Goal: Information Seeking & Learning: Learn about a topic

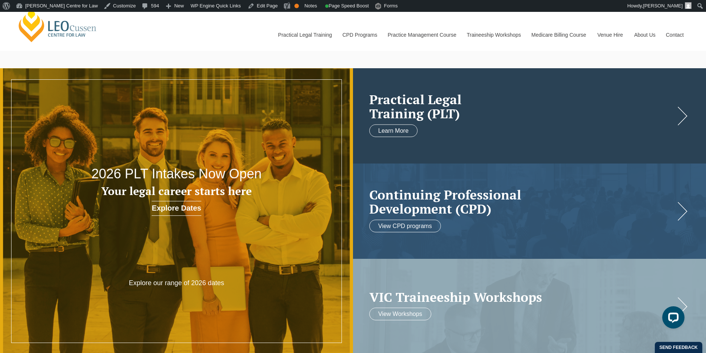
click at [597, 111] on h2 "Practical Legal Training (PLT)" at bounding box center [523, 106] width 306 height 29
drag, startPoint x: 90, startPoint y: 172, endPoint x: 241, endPoint y: 236, distance: 164.2
click at [241, 236] on li "2026 PLT Intakes Now Open Your legal career starts here Explore Dates Explore o…" at bounding box center [176, 211] width 353 height 286
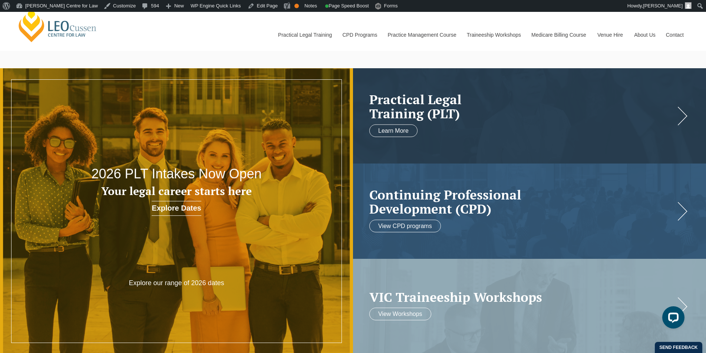
click at [226, 49] on div "Leo Cussen Centre for Law Search here Practical Legal Training Our Practical Le…" at bounding box center [353, 26] width 673 height 47
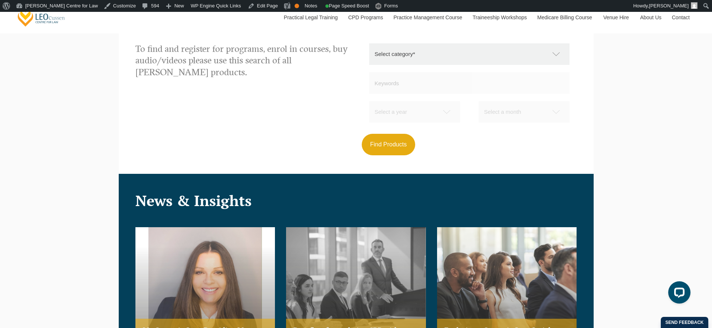
scroll to position [784, 0]
click at [151, 127] on div "To find and register for programs, enrol in courses, buy audio/videos please us…" at bounding box center [356, 99] width 453 height 112
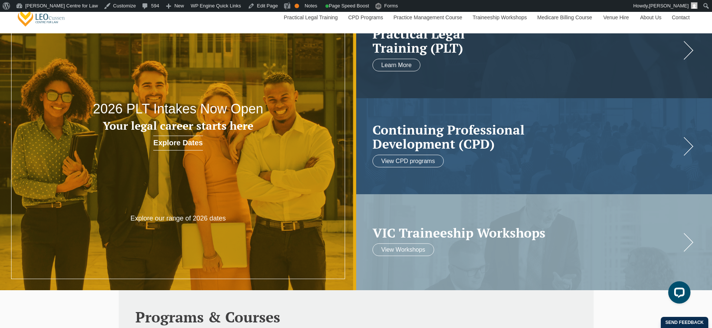
scroll to position [65, 0]
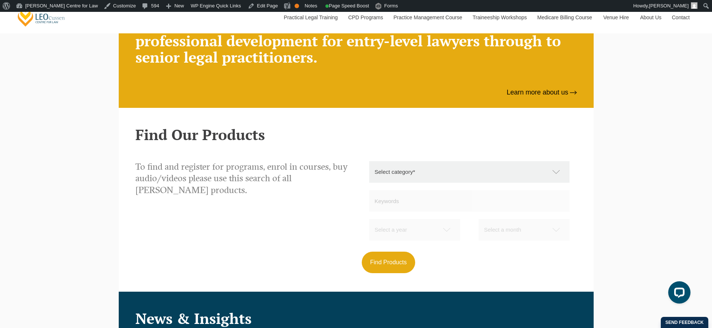
scroll to position [672, 0]
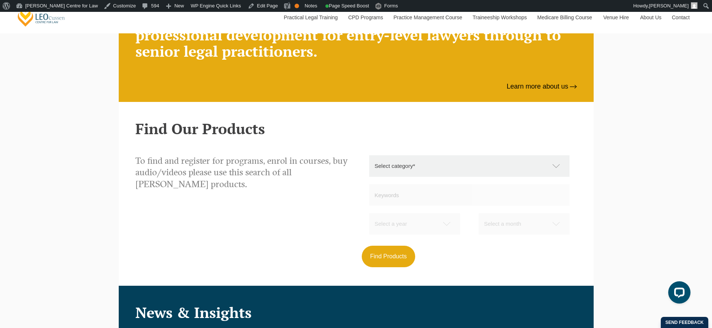
click at [421, 168] on select "Select category* Practical Legal Training Supervised Legal Trainees Workshops (…" at bounding box center [473, 166] width 208 height 22
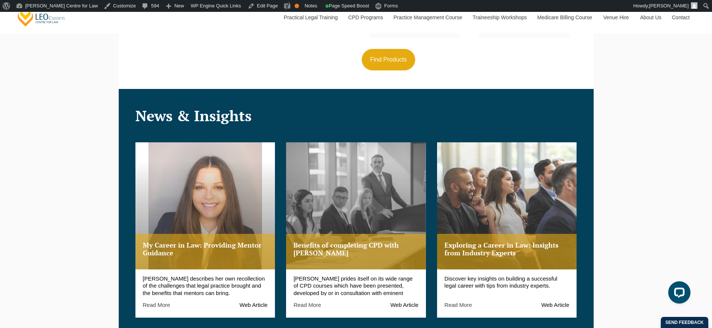
scroll to position [883, 0]
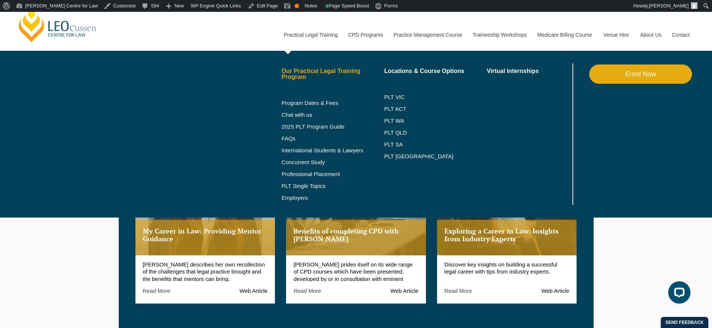
click at [296, 73] on link "Our Practical Legal Training Program" at bounding box center [333, 74] width 103 height 12
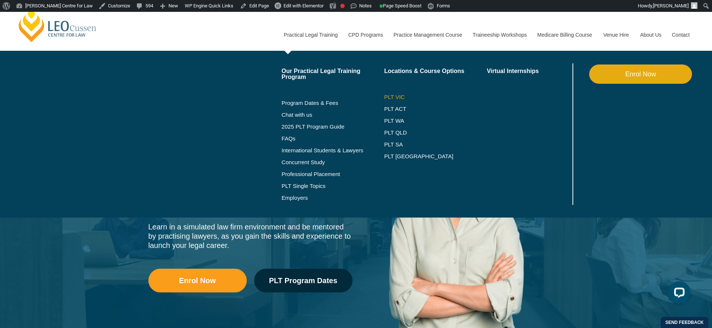
click at [384, 97] on link "PLT VIC" at bounding box center [435, 97] width 103 height 6
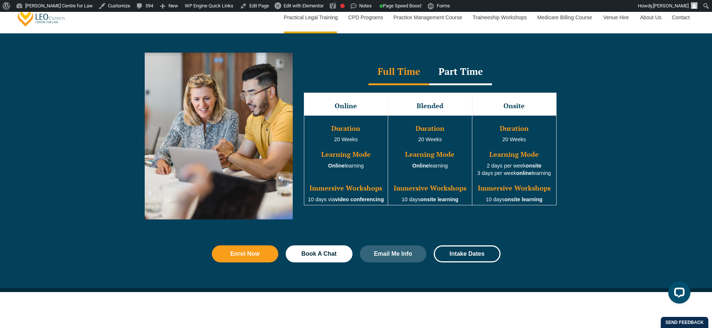
scroll to position [689, 0]
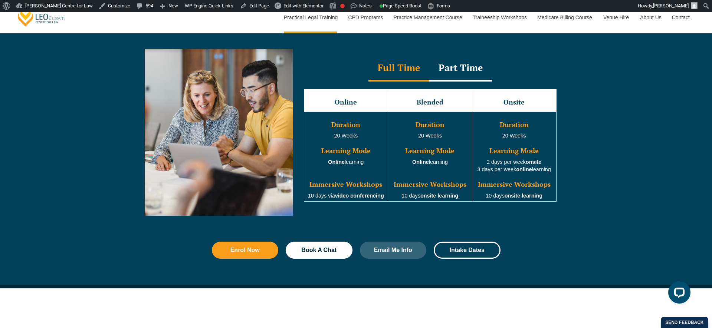
click at [464, 78] on div "Part Time" at bounding box center [460, 69] width 63 height 26
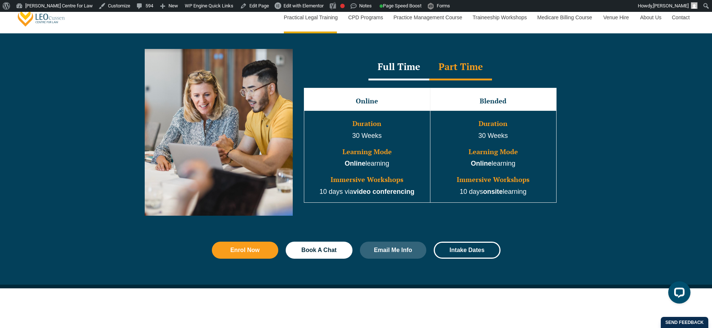
click at [400, 74] on div "Full Time" at bounding box center [398, 68] width 61 height 26
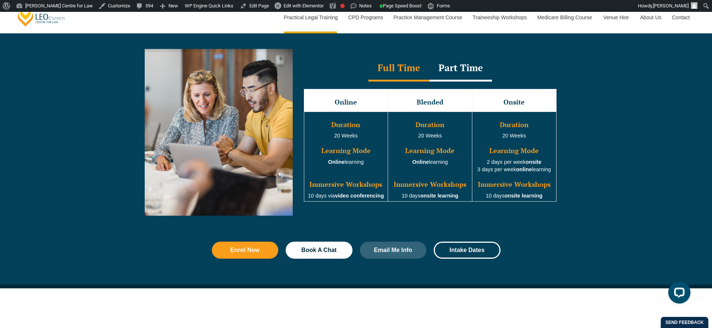
click at [482, 76] on div "Part Time" at bounding box center [460, 69] width 63 height 26
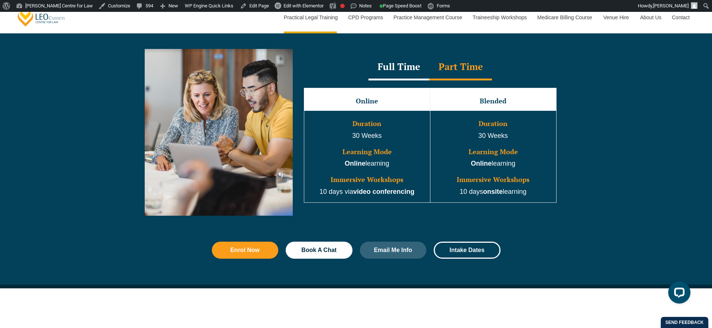
click at [46, 262] on div "Enrol Now Book A Chat Email Me Info Intake Dates" at bounding box center [356, 263] width 712 height 50
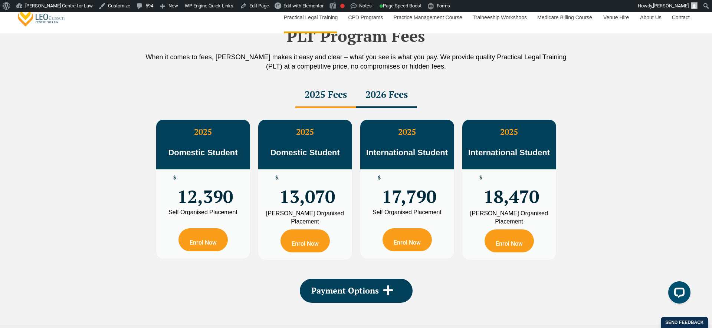
scroll to position [1313, 0]
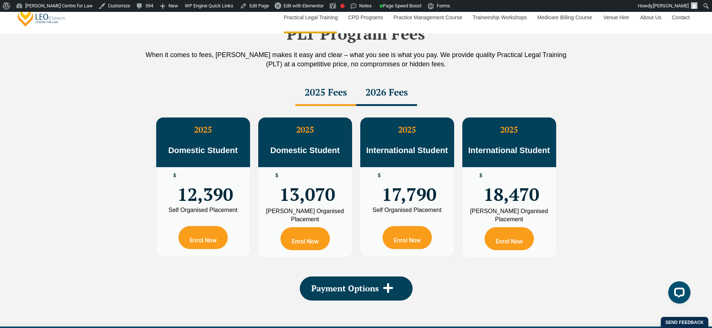
click at [383, 94] on div "2026 Fees" at bounding box center [386, 93] width 61 height 26
click at [354, 92] on div "2025 Fees" at bounding box center [325, 93] width 61 height 26
click at [395, 92] on div "2026 Fees" at bounding box center [386, 93] width 61 height 26
click at [48, 111] on div "PLT Program Fees When it comes to fees, [PERSON_NAME] makes it easy and clear –…" at bounding box center [356, 164] width 712 height 325
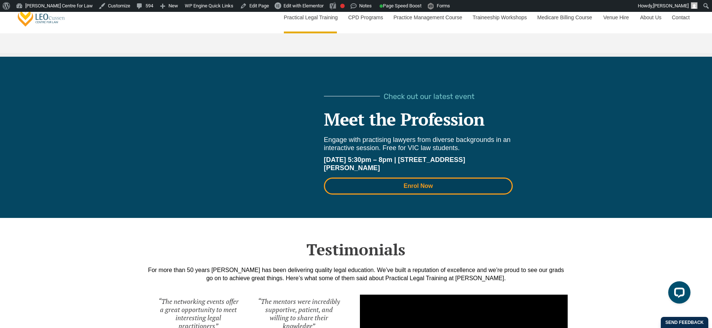
scroll to position [1579, 0]
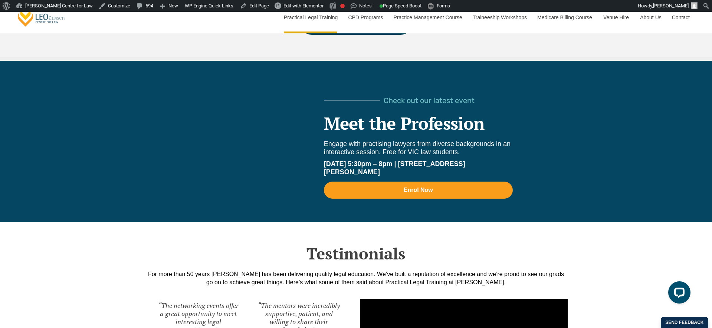
click at [409, 99] on span "Check out our latest event" at bounding box center [429, 100] width 91 height 7
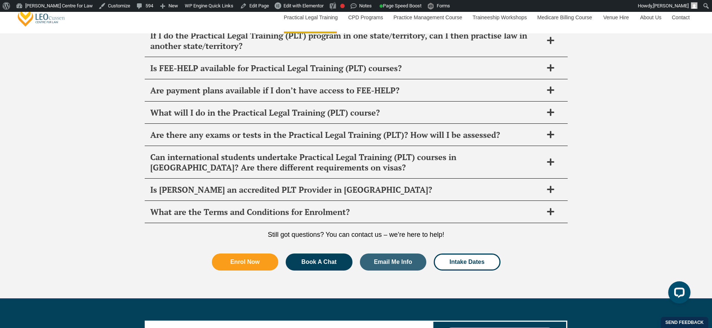
scroll to position [3681, 0]
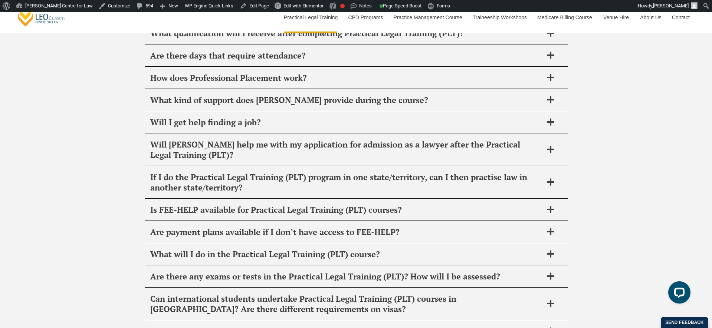
click at [111, 140] on div "FAQ's It’s normal to have questions about Practical Legal Training (PLT) and we…" at bounding box center [356, 161] width 712 height 558
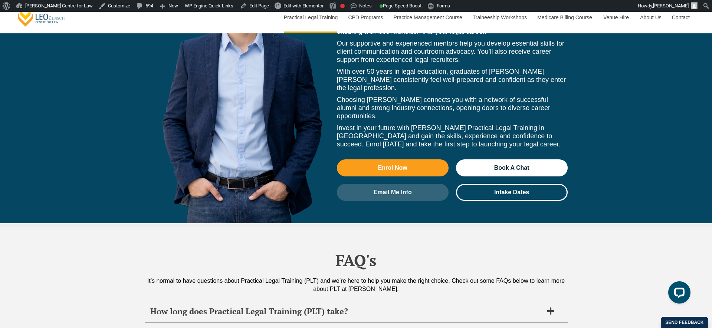
scroll to position [3333, 0]
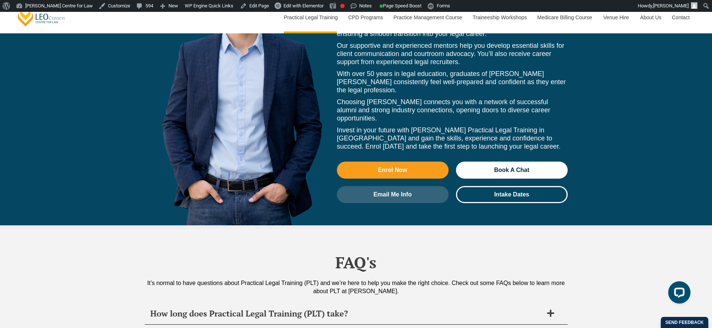
click at [101, 149] on div "Get the skills and confidence to launch your legal career with [PERSON_NAME] Pr…" at bounding box center [356, 26] width 712 height 407
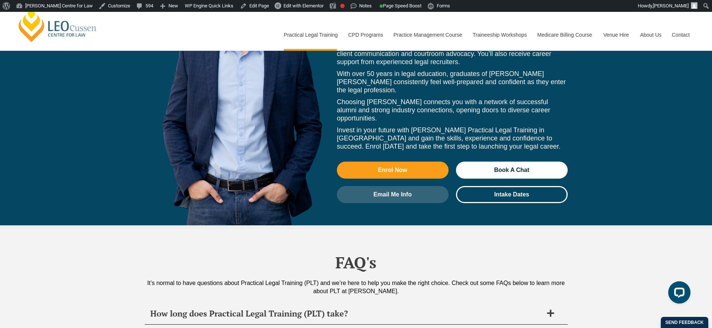
click at [88, 108] on div "Get the skills and confidence to launch your legal career with [PERSON_NAME] Pr…" at bounding box center [356, 26] width 712 height 407
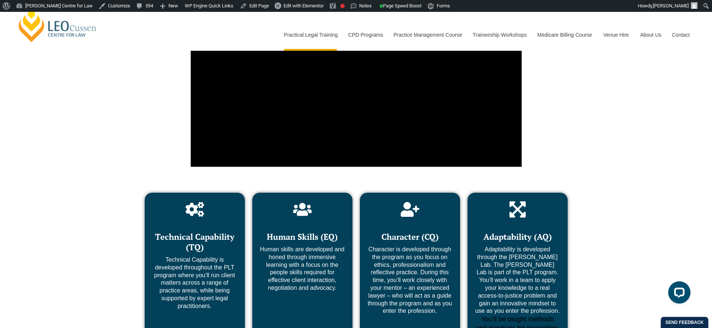
scroll to position [2728, 0]
